Goal: Task Accomplishment & Management: Use online tool/utility

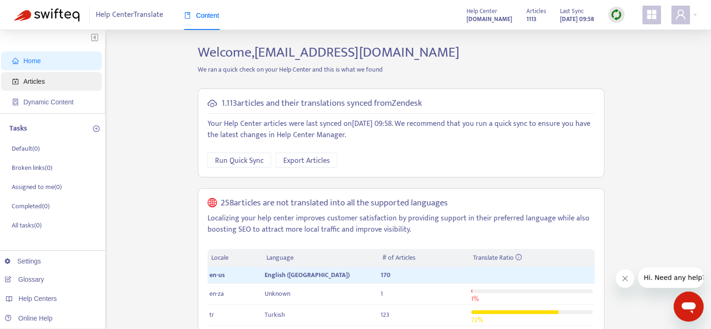
click at [26, 85] on span "Articles" at bounding box center [34, 81] width 22 height 7
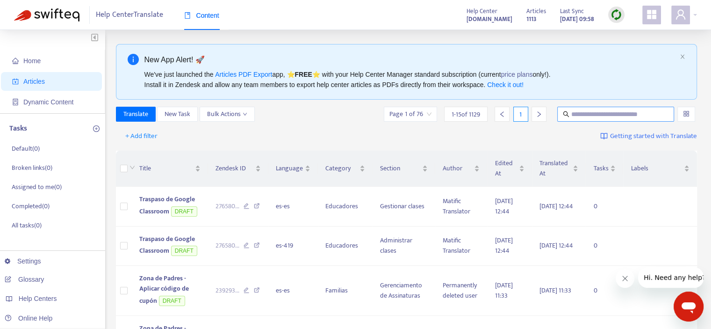
click at [595, 110] on input "text" at bounding box center [616, 114] width 90 height 10
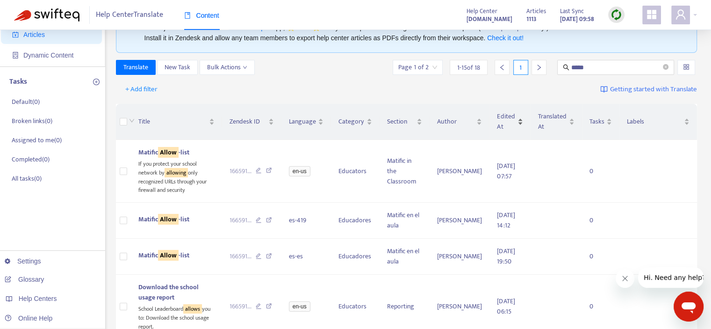
scroll to position [47, 0]
click at [514, 121] on div "Edited At" at bounding box center [510, 121] width 26 height 21
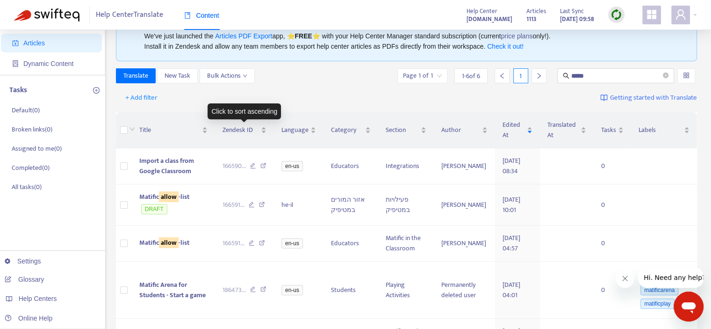
scroll to position [0, 0]
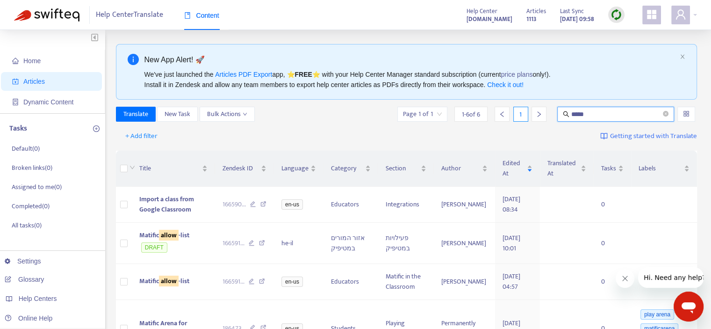
drag, startPoint x: 598, startPoint y: 116, endPoint x: 521, endPoint y: 120, distance: 77.7
click at [521, 120] on div "Page 1 of 1 1 - 6 of 6 1 *****" at bounding box center [547, 114] width 302 height 15
paste input "**********"
type input "**********"
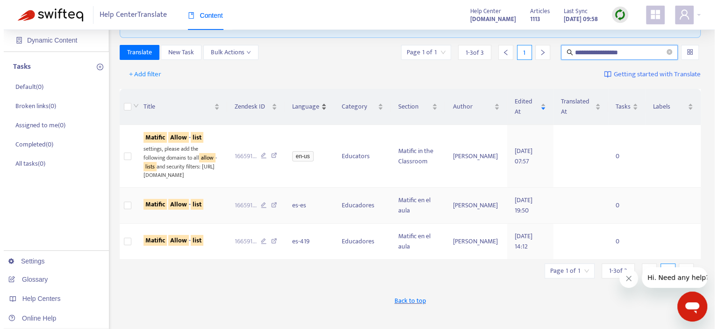
scroll to position [47, 0]
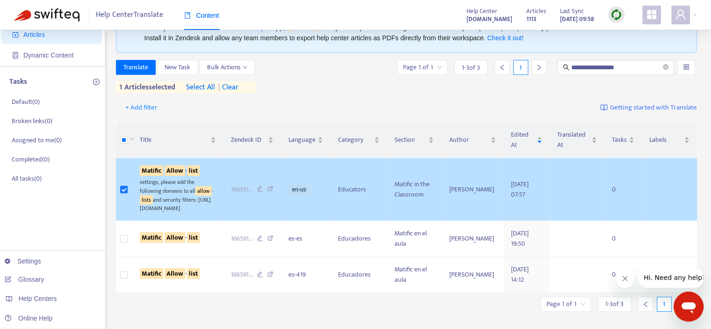
click at [185, 185] on div "settings, please add the following domains to all allow - lists and security fi…" at bounding box center [178, 194] width 76 height 37
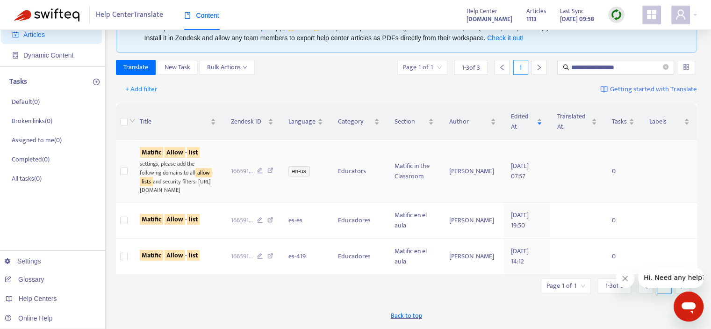
click at [166, 175] on div "settings, please add the following domains to all allow - lists and security fi…" at bounding box center [178, 176] width 76 height 37
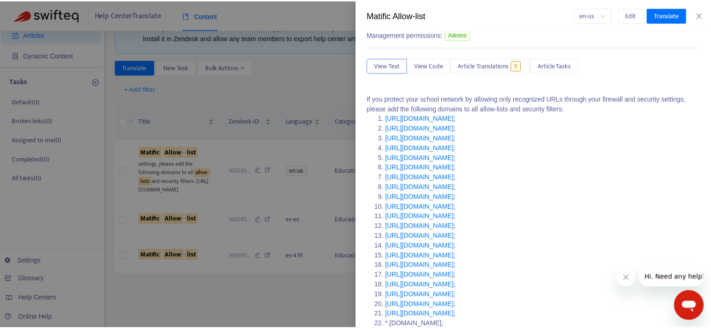
scroll to position [122, 0]
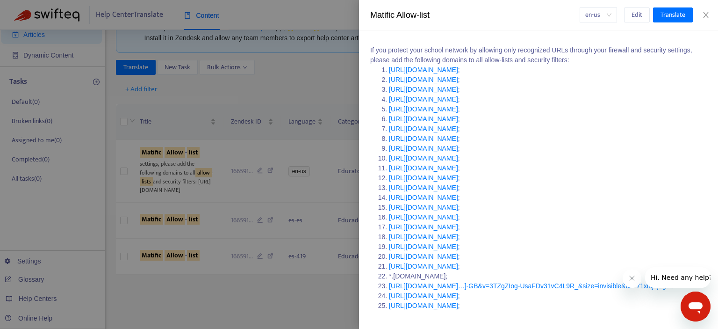
click at [237, 88] on div at bounding box center [359, 164] width 718 height 329
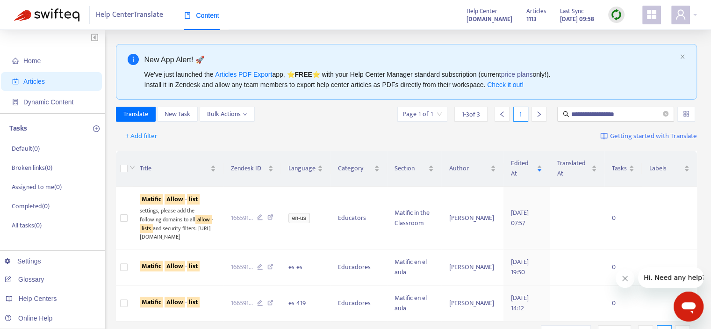
click at [615, 14] on img at bounding box center [617, 15] width 12 height 12
click at [637, 31] on link "Quick Sync" at bounding box center [636, 34] width 40 height 11
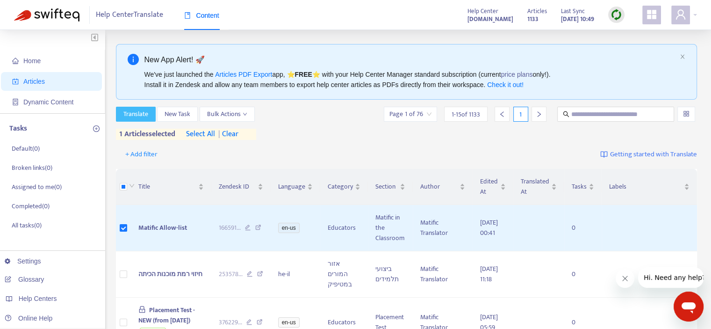
click at [141, 115] on span "Translate" at bounding box center [135, 114] width 25 height 10
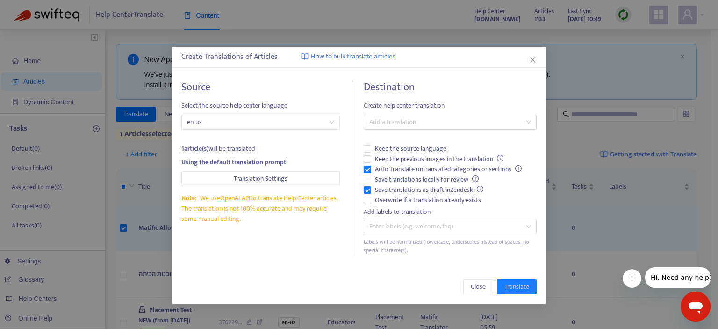
click at [248, 119] on span "en-us" at bounding box center [260, 122] width 147 height 14
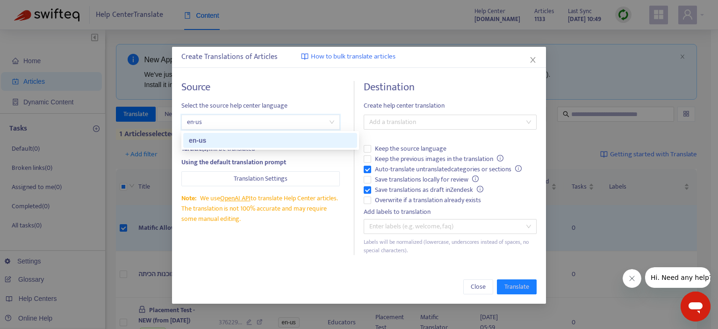
click at [248, 119] on span "en-us" at bounding box center [260, 122] width 147 height 14
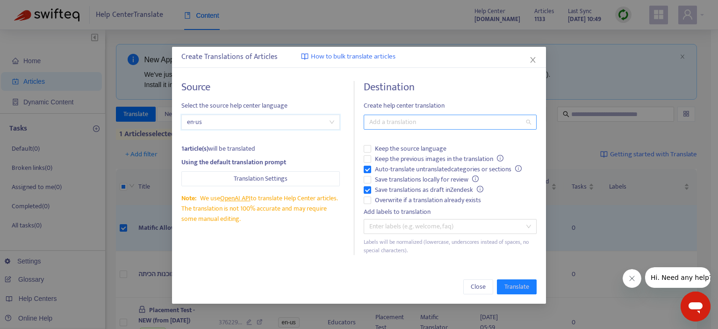
click at [423, 121] on div at bounding box center [445, 121] width 159 height 11
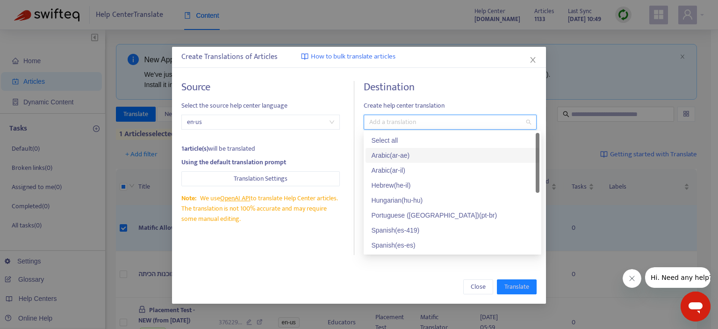
scroll to position [15, 0]
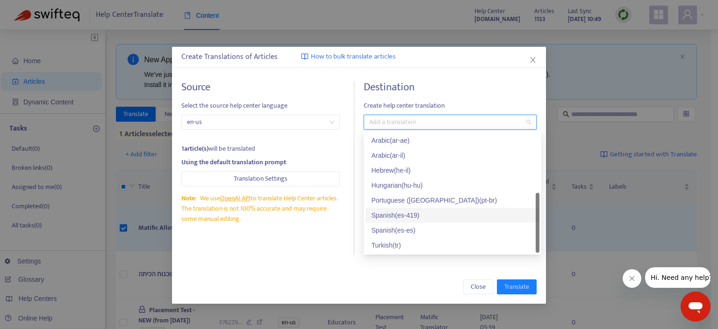
click at [423, 213] on div "Spanish ( es-419 )" at bounding box center [452, 215] width 163 height 10
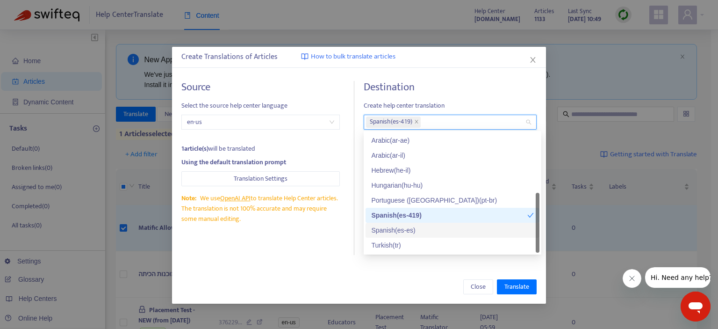
click at [417, 227] on div "Spanish ( es-es )" at bounding box center [452, 230] width 163 height 10
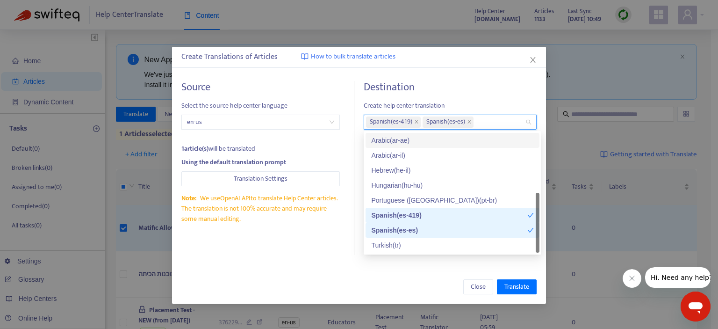
click at [489, 96] on div "Destination Create help center translation Spanish ( es-419 ) Spanish ( es-es )…" at bounding box center [450, 168] width 173 height 174
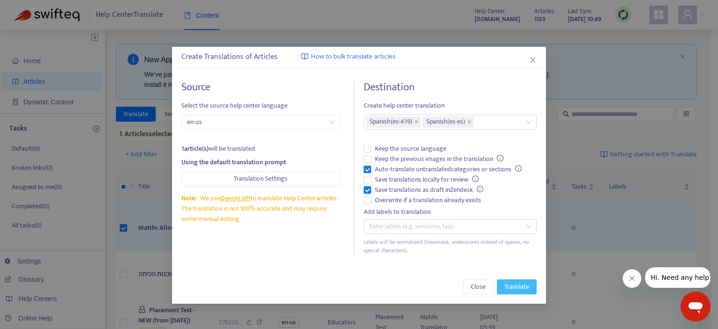
click at [524, 284] on span "Translate" at bounding box center [517, 286] width 25 height 10
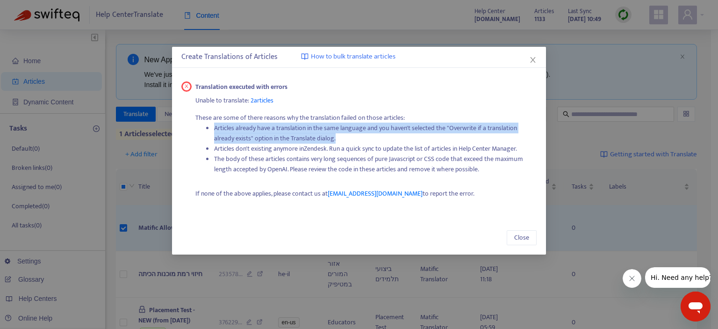
drag, startPoint x: 215, startPoint y: 126, endPoint x: 380, endPoint y: 140, distance: 166.1
click at [380, 140] on li "Articles already have a translation in the same language and you haven't select…" at bounding box center [375, 133] width 323 height 21
click at [527, 235] on span "Close" at bounding box center [521, 237] width 15 height 10
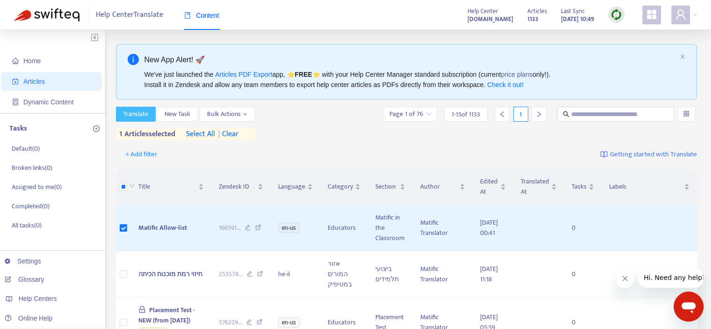
click at [135, 115] on button "Translate" at bounding box center [136, 114] width 40 height 15
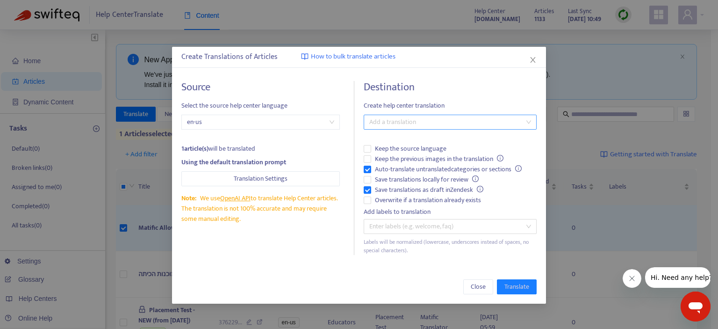
click at [433, 123] on div at bounding box center [445, 121] width 159 height 11
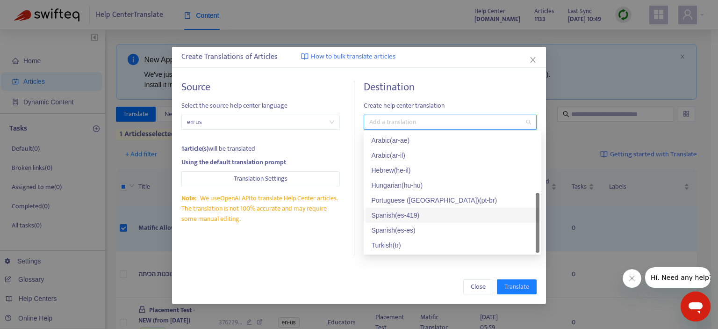
click at [404, 214] on div "Spanish ( es-419 )" at bounding box center [452, 215] width 163 height 10
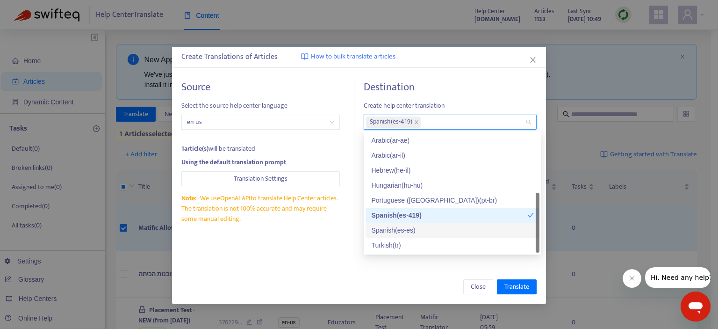
click at [402, 225] on div "Spanish ( es-es )" at bounding box center [452, 230] width 163 height 10
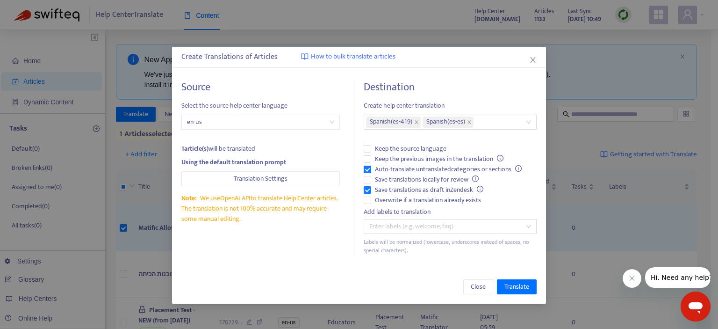
click at [408, 278] on div "Close Translate" at bounding box center [359, 287] width 374 height 34
click at [386, 200] on span "Overwrite if a translation already exists" at bounding box center [428, 200] width 114 height 10
click at [525, 283] on span "Translate" at bounding box center [517, 286] width 25 height 10
